Goal: Complete application form

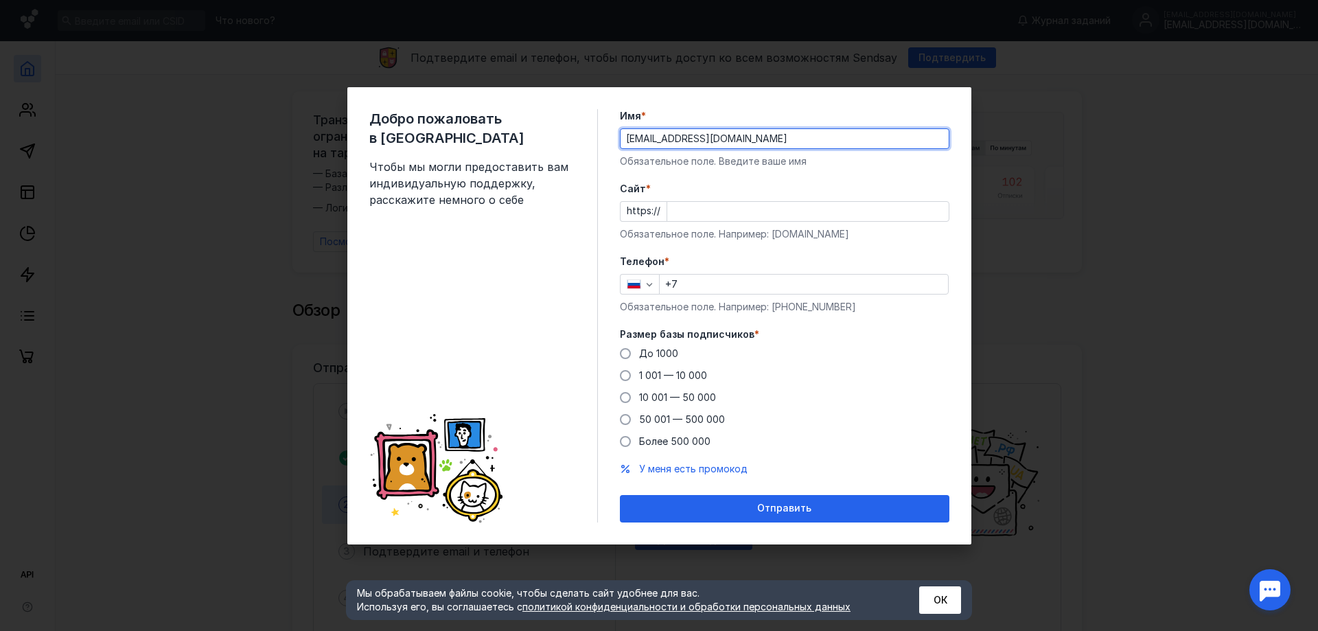
drag, startPoint x: 777, startPoint y: 140, endPoint x: 686, endPoint y: 133, distance: 91.5
click at [686, 133] on input "[EMAIL_ADDRESS][DOMAIN_NAME]" at bounding box center [784, 138] width 328 height 19
type input "sirius.shkola"
click at [707, 209] on input "Cайт *" at bounding box center [807, 211] width 281 height 19
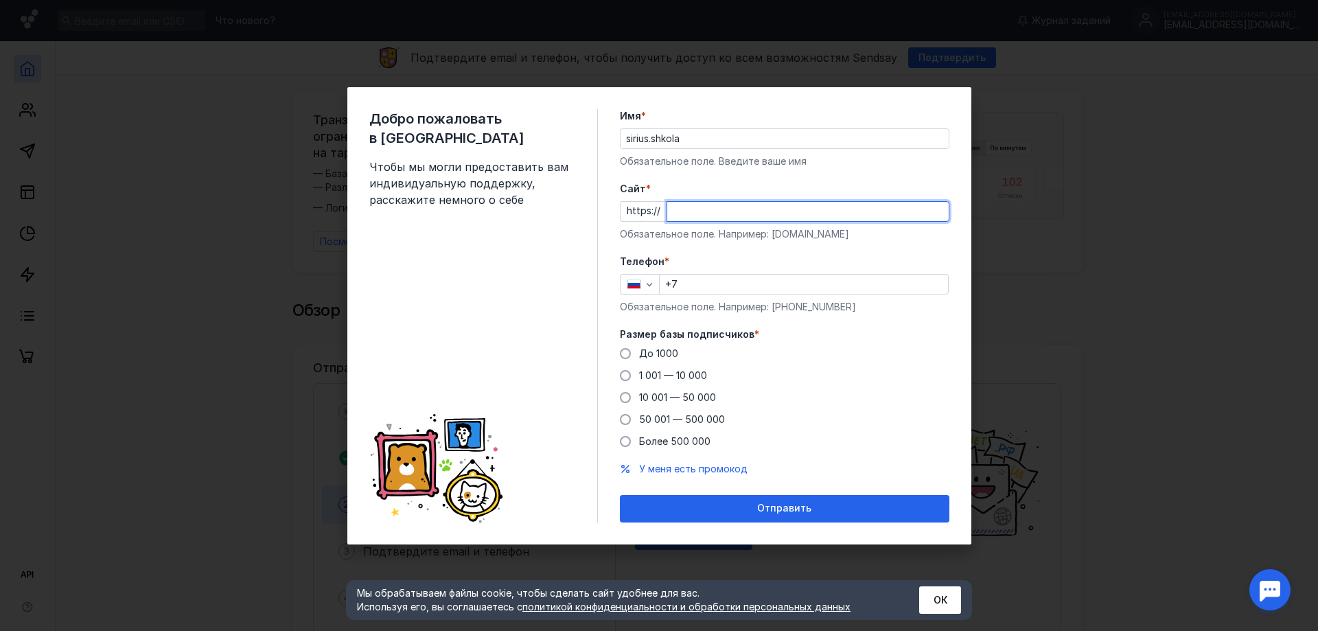
paste input "[DOMAIN_NAME][URL]"
type input "[DOMAIN_NAME]"
click at [735, 293] on input "+7" at bounding box center [804, 284] width 288 height 19
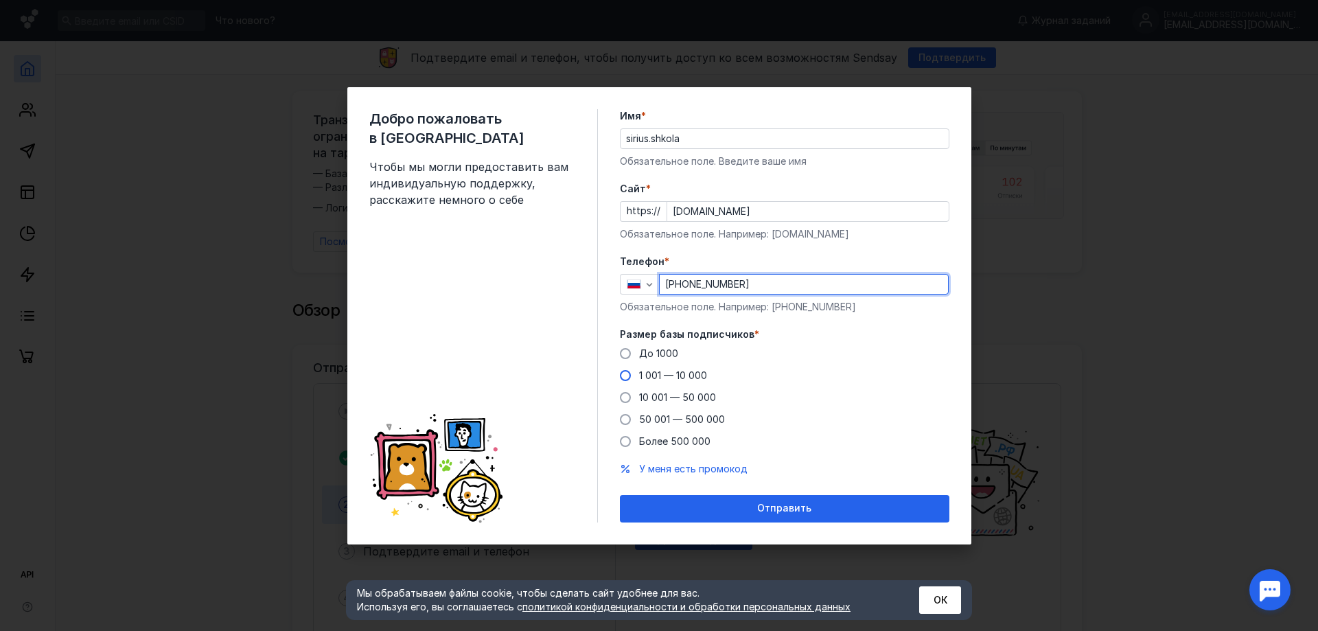
type input "[PHONE_NUMBER]"
click at [627, 375] on span at bounding box center [625, 375] width 11 height 11
click at [0, 0] on input "1 001 — 10 000" at bounding box center [0, 0] width 0 height 0
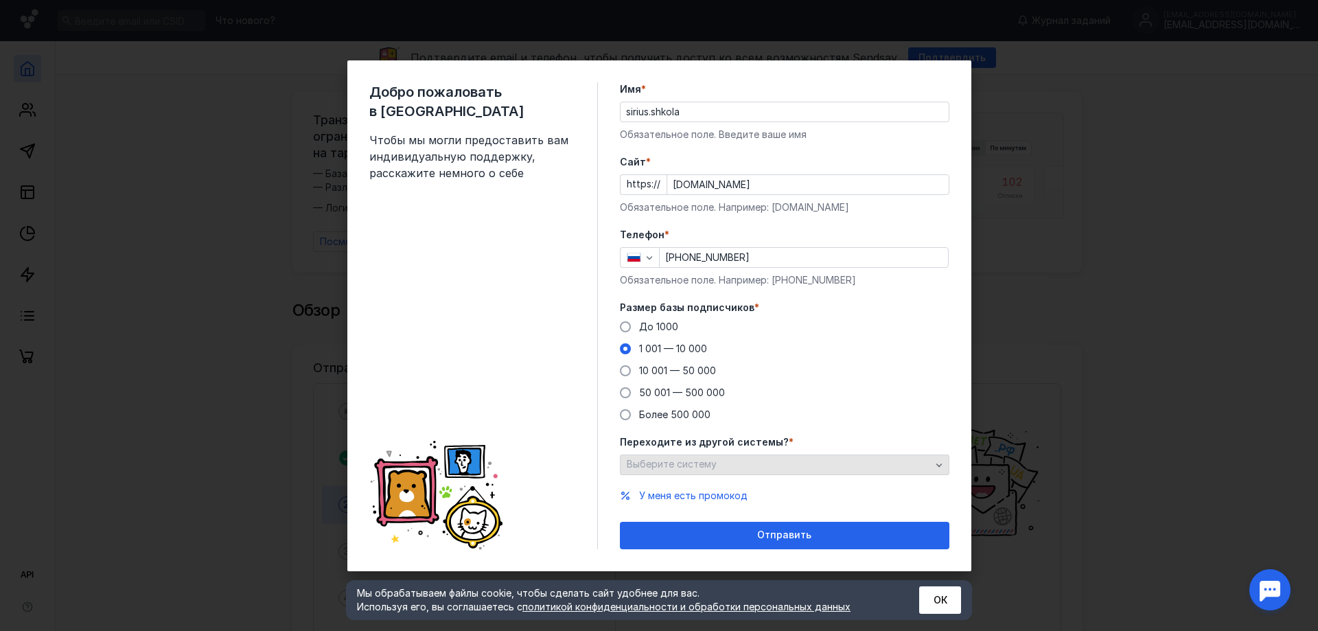
click at [889, 463] on div "Выберите систему" at bounding box center [778, 464] width 311 height 12
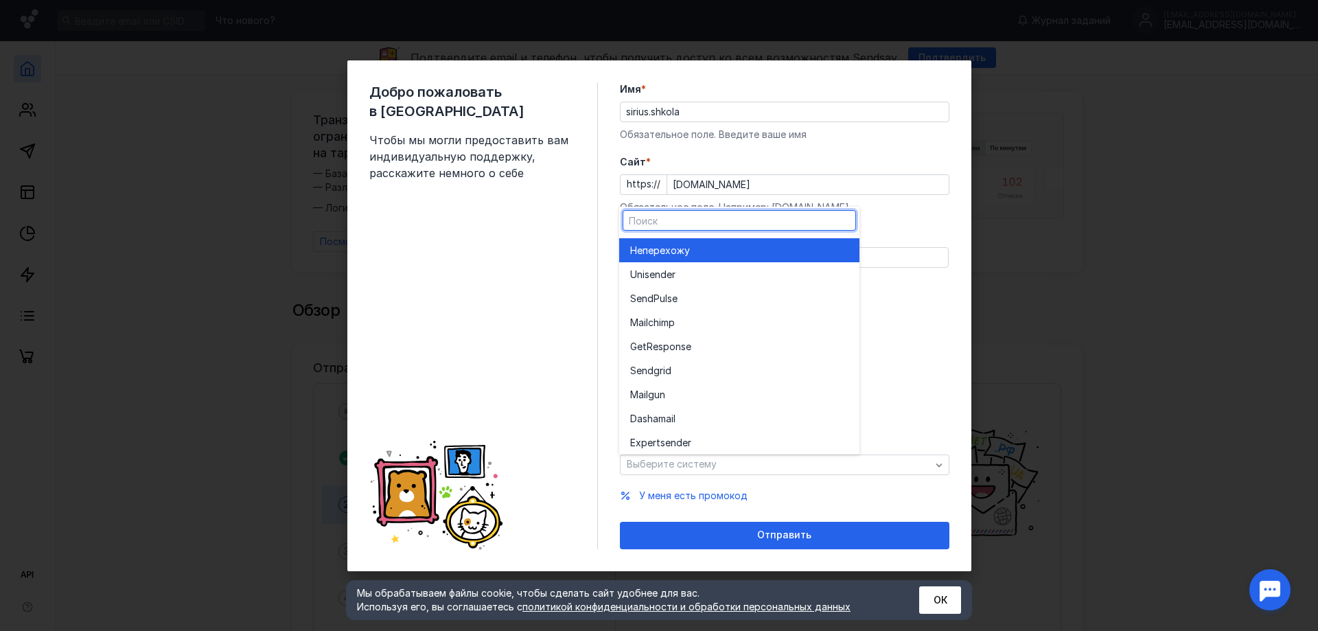
click at [810, 253] on div "Не перехожу" at bounding box center [739, 251] width 218 height 14
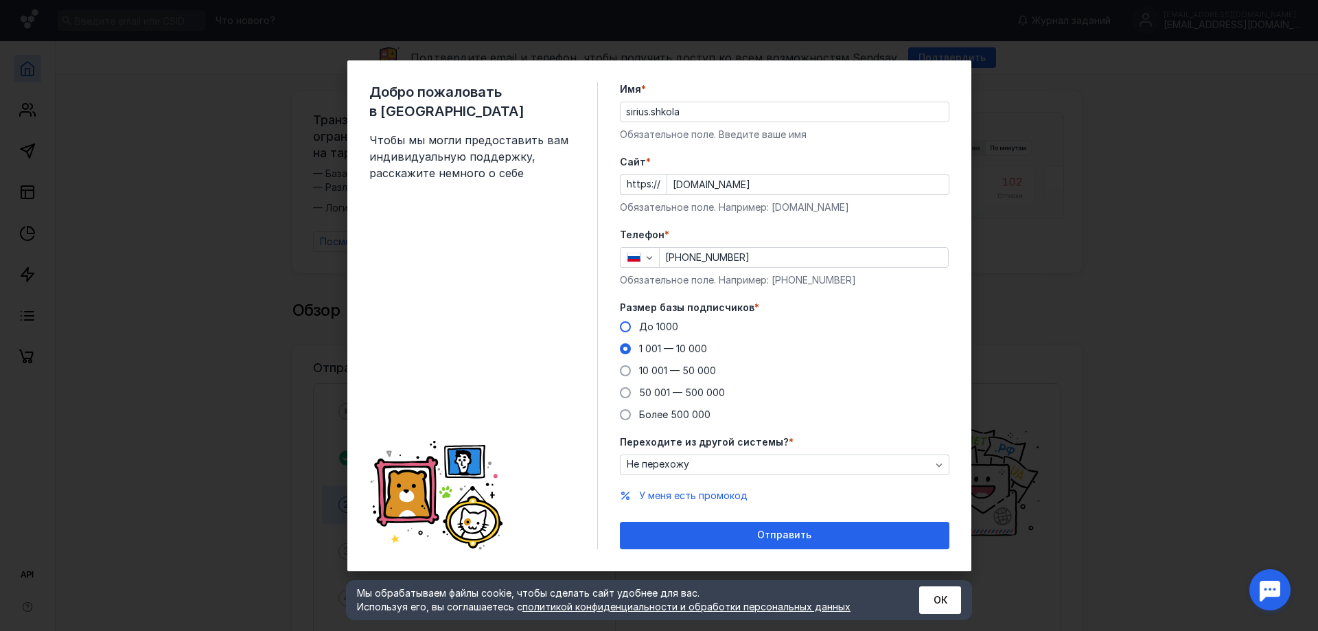
click at [627, 323] on span at bounding box center [625, 326] width 11 height 11
click at [0, 0] on input "До 1000" at bounding box center [0, 0] width 0 height 0
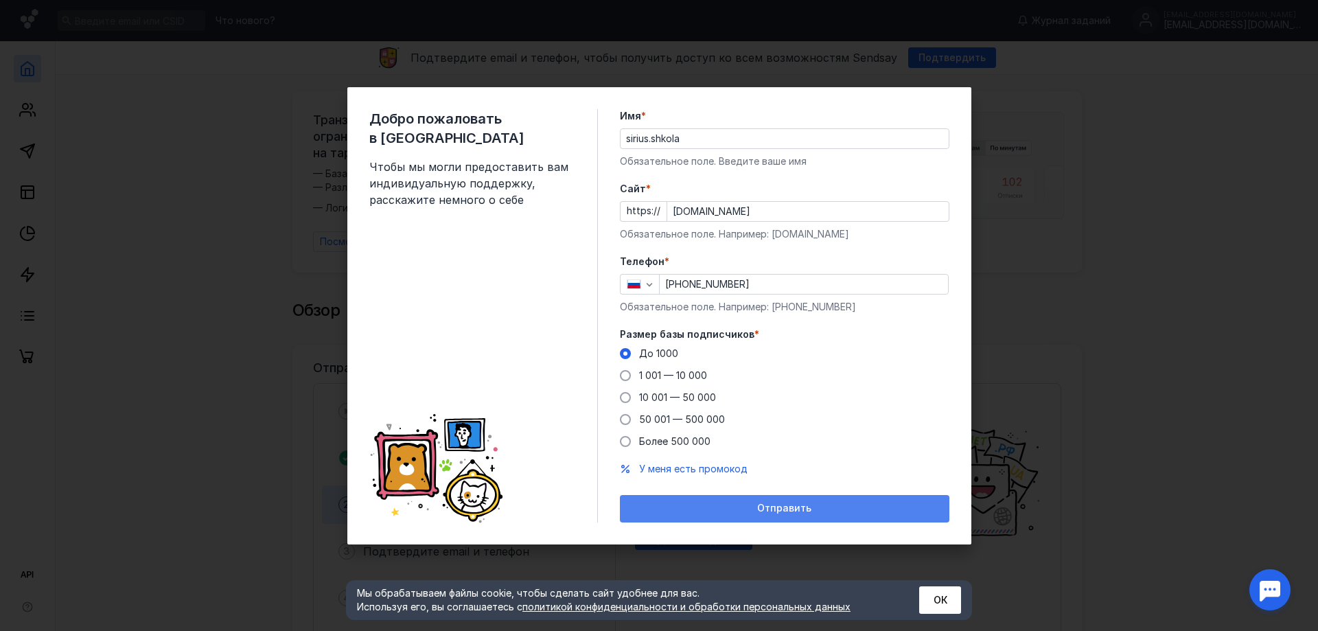
click at [817, 502] on div "Отправить" at bounding box center [784, 508] width 329 height 27
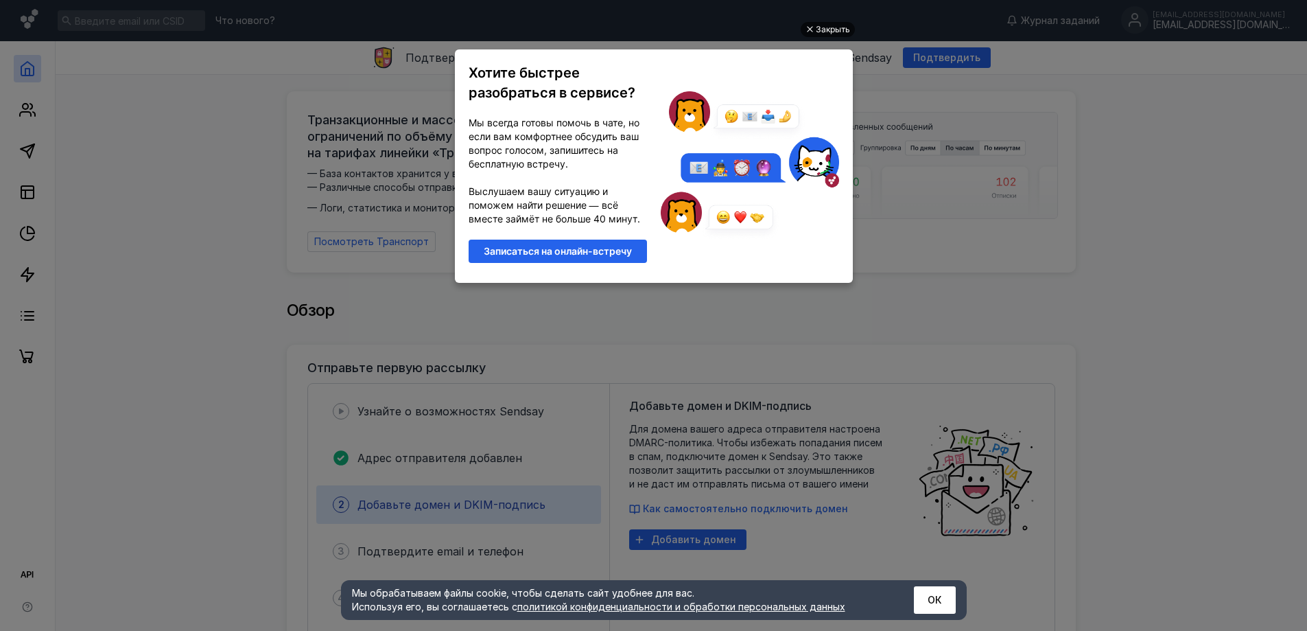
click at [818, 25] on div "Закрыть" at bounding box center [833, 29] width 34 height 15
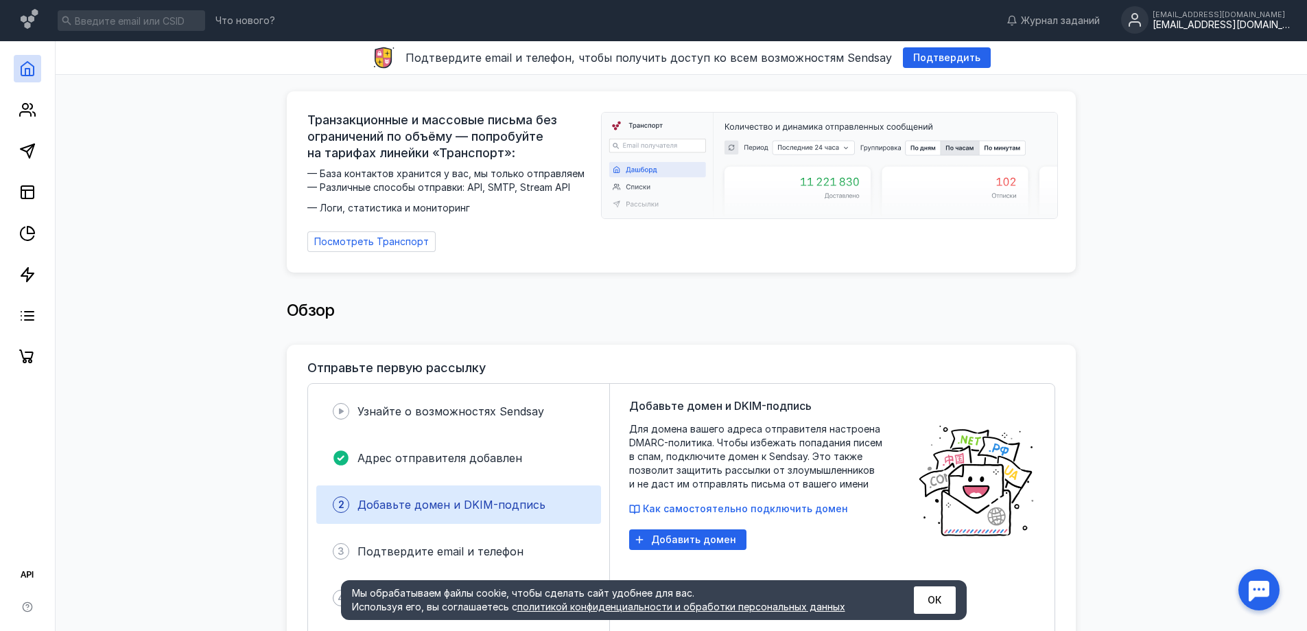
click at [1183, 21] on div "[EMAIL_ADDRESS][DOMAIN_NAME]" at bounding box center [1221, 25] width 137 height 12
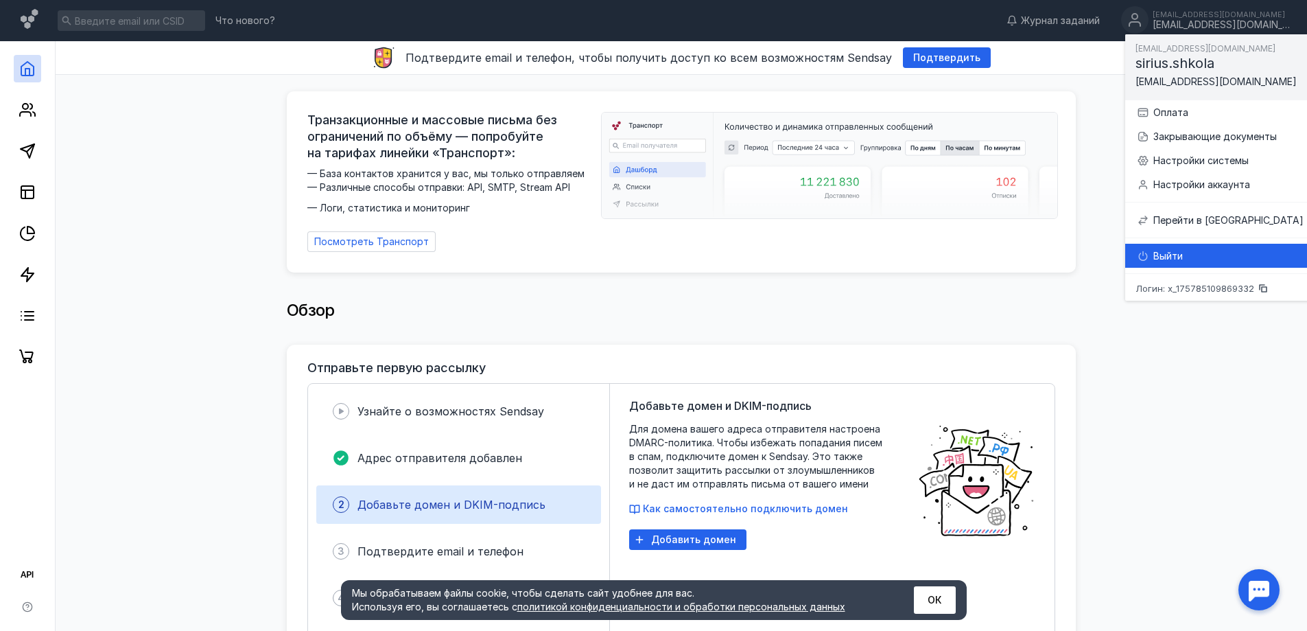
click at [1179, 255] on div "Выйти" at bounding box center [1229, 256] width 150 height 14
